Goal: Transaction & Acquisition: Purchase product/service

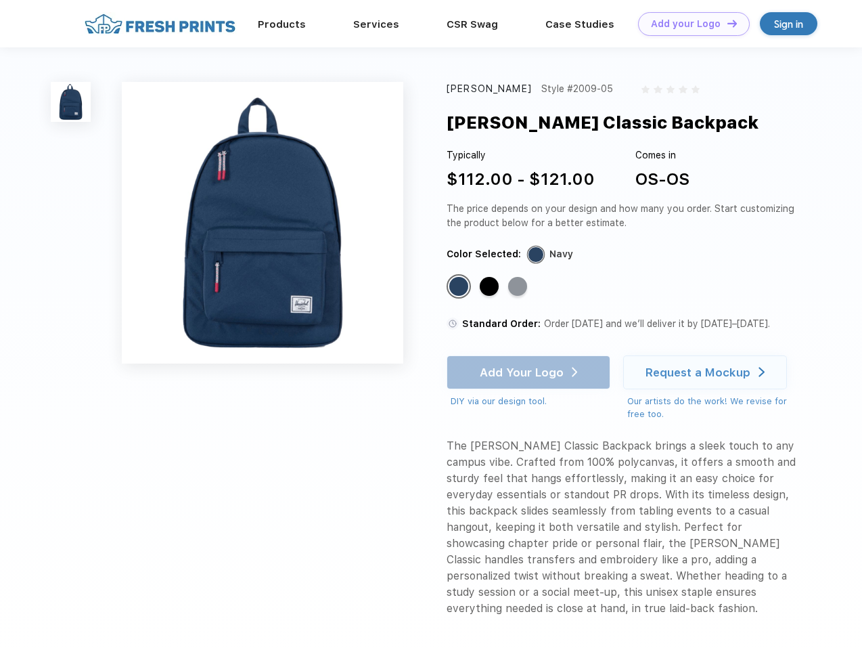
click at [689, 24] on link "Add your Logo Design Tool" at bounding box center [694, 24] width 112 height 24
click at [0, 0] on div "Design Tool" at bounding box center [0, 0] width 0 height 0
click at [726, 23] on link "Add your Logo Design Tool" at bounding box center [694, 24] width 112 height 24
click at [71, 102] on img at bounding box center [71, 102] width 40 height 40
click at [460, 287] on div "Standard Color" at bounding box center [458, 286] width 19 height 19
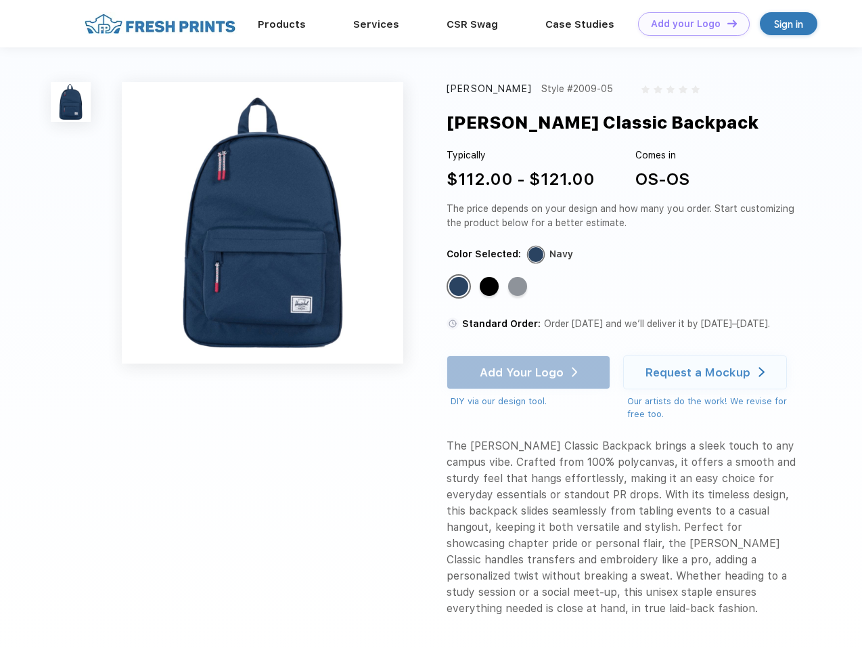
click at [491, 287] on div "Standard Color" at bounding box center [489, 286] width 19 height 19
click at [519, 287] on div "Standard Color" at bounding box center [517, 286] width 19 height 19
click at [530, 372] on div "Add Your Logo DIY via our design tool. Ah shoot! This product isn't up in our d…" at bounding box center [529, 381] width 164 height 53
click at [707, 372] on div "Request a Mockup" at bounding box center [698, 373] width 105 height 14
